Goal: Find specific page/section: Find specific page/section

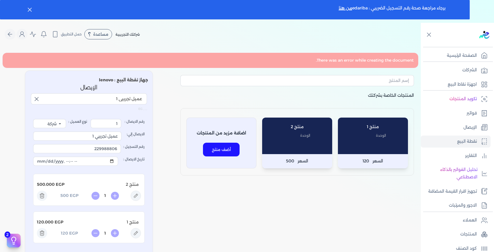
select select "B"
select select "EGP"
select select "EGS"
select select "B"
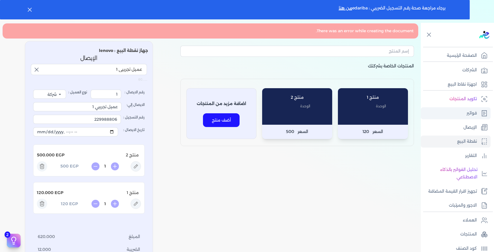
click at [472, 114] on p "فواتير" at bounding box center [471, 113] width 10 height 7
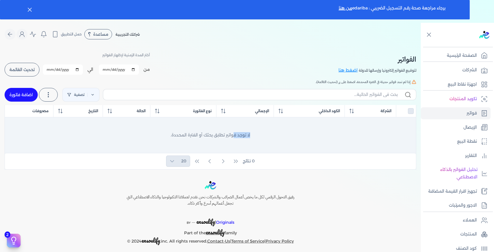
click at [239, 131] on div "لا توجد فواتير تطابق بحثك أو الفترة المحددة." at bounding box center [210, 135] width 402 height 29
drag, startPoint x: 210, startPoint y: 131, endPoint x: 268, endPoint y: 131, distance: 58.0
click at [266, 131] on div "لا توجد فواتير تطابق بحثك أو الفترة المحددة." at bounding box center [210, 135] width 402 height 29
click at [268, 131] on div "لا توجد فواتير تطابق بحثك أو الفترة المحددة." at bounding box center [210, 135] width 402 height 29
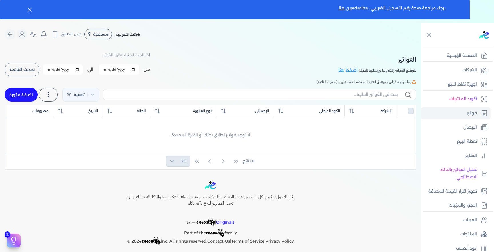
click at [279, 48] on div "الفواتير لتوقيع الفواتير إلكترونيا وإرسالها للدولة اضغط هنا أختر المدة الزمنية …" at bounding box center [210, 108] width 421 height 124
click at [241, 59] on div "الفواتير لتوقيع الفواتير إلكترونيا وإرسالها للدولة اضغط هنا أختر المدة الزمنية …" at bounding box center [210, 64] width 411 height 26
click at [238, 42] on nav "Toggle Navigation الاسعار العمولات مساعدة خدمة العملاء دليل المستخدم تسجيل الدخ…" at bounding box center [210, 34] width 421 height 23
